Goal: Task Accomplishment & Management: Use online tool/utility

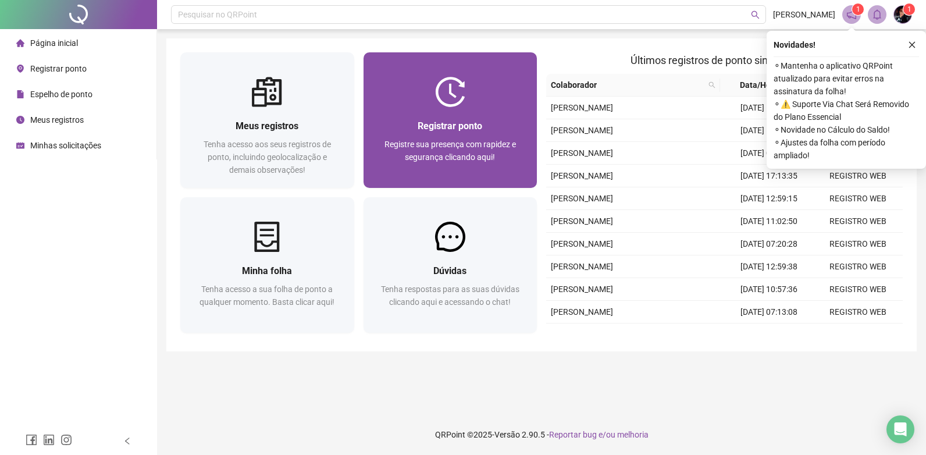
click at [428, 158] on span "Registre sua presença com rapidez e segurança clicando aqui!" at bounding box center [450, 151] width 131 height 22
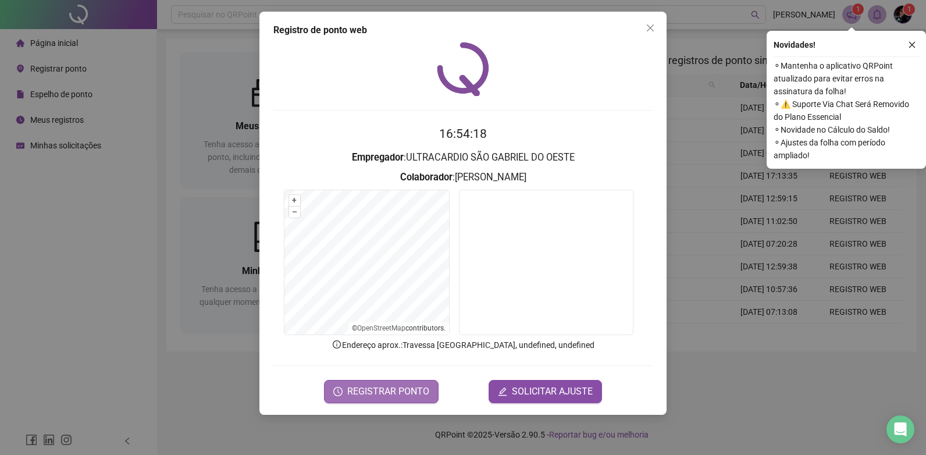
click at [413, 389] on span "REGISTRAR PONTO" at bounding box center [388, 392] width 82 height 14
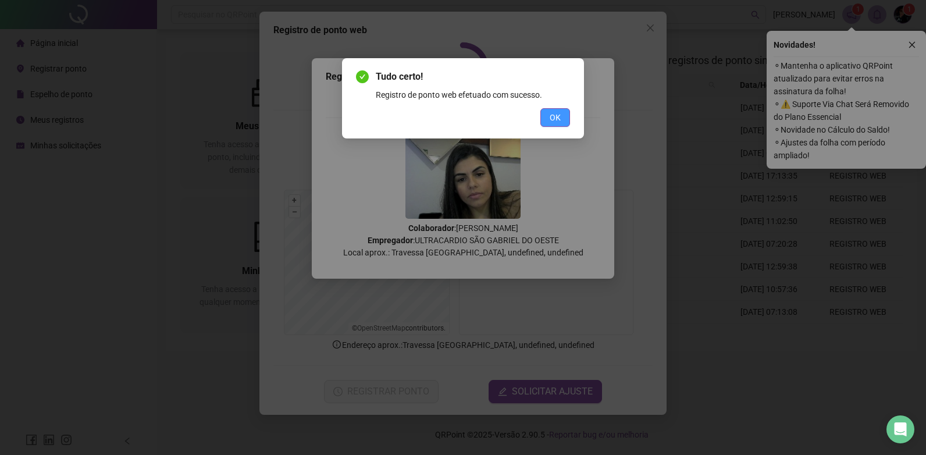
click at [564, 119] on button "OK" at bounding box center [555, 117] width 30 height 19
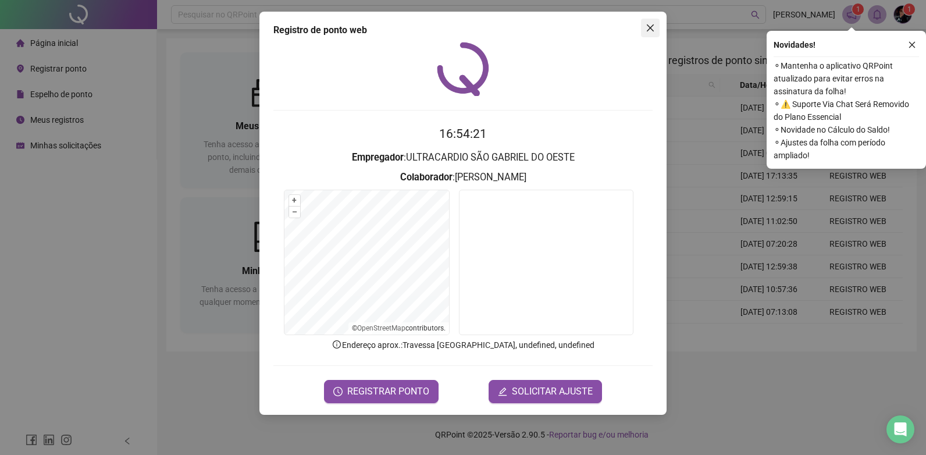
click at [659, 26] on span "Close" at bounding box center [650, 27] width 19 height 9
